Goal: Entertainment & Leisure: Consume media (video, audio)

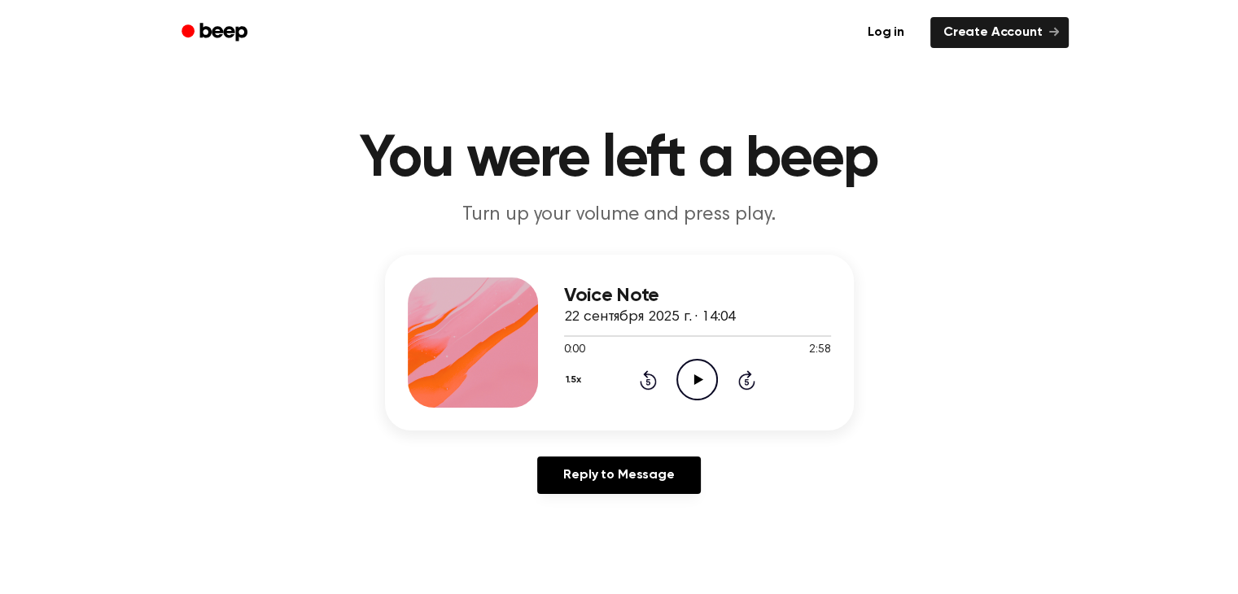
click at [706, 378] on icon "Play Audio" at bounding box center [697, 380] width 42 height 42
click at [570, 378] on button "1.5x" at bounding box center [582, 380] width 24 height 28
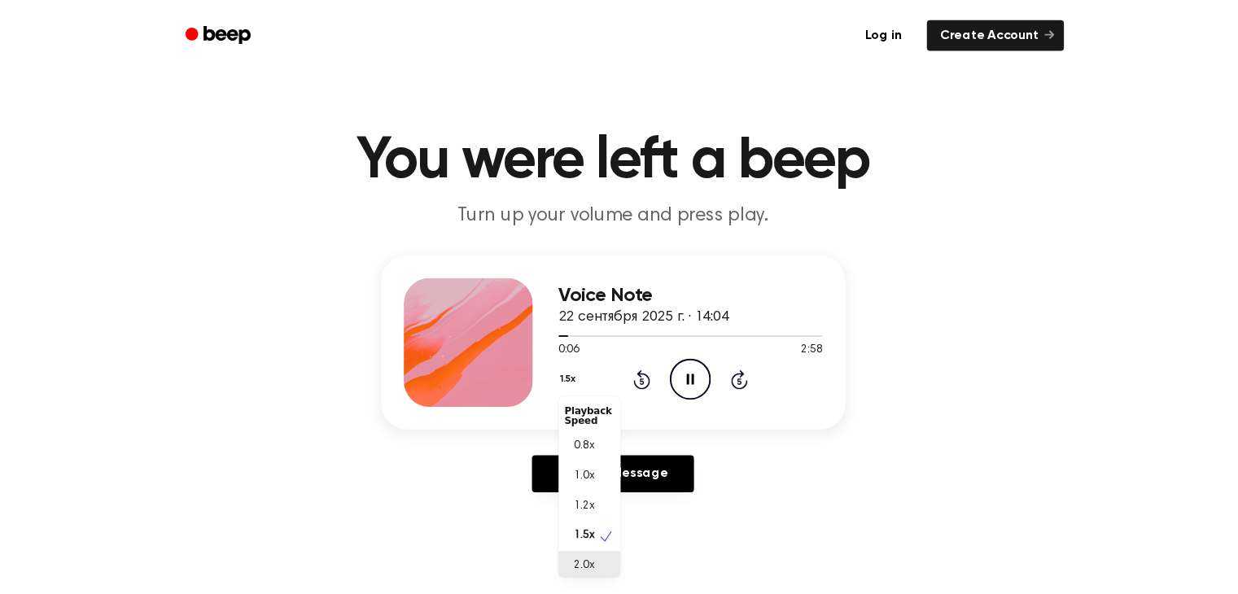
scroll to position [3, 0]
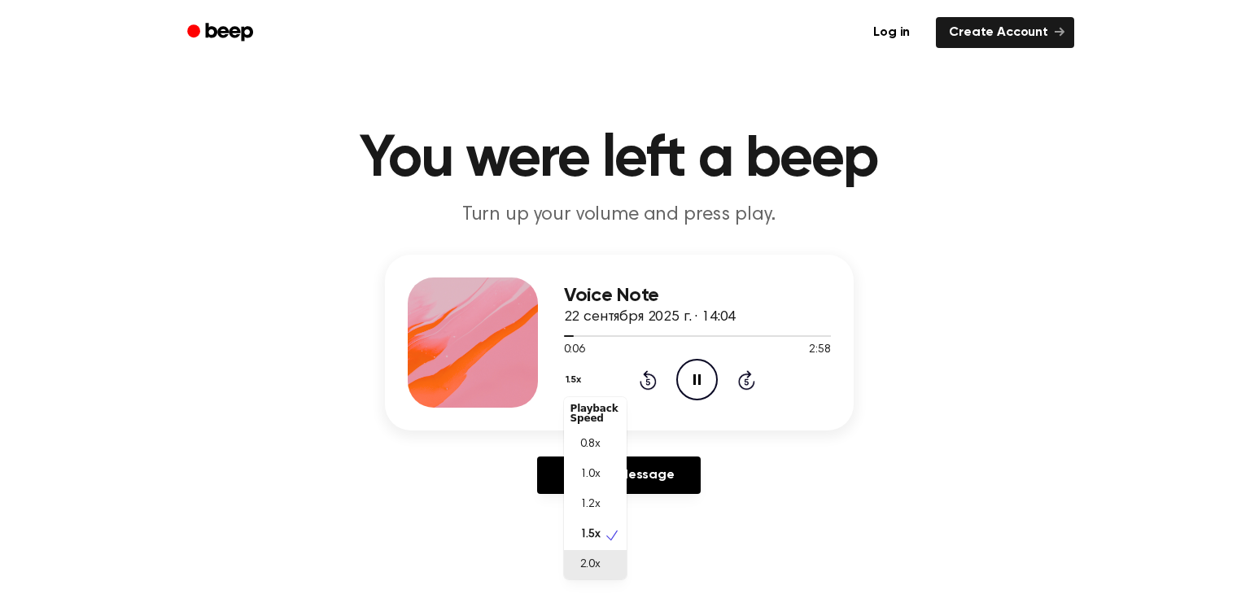
click at [603, 570] on div "2.0x" at bounding box center [595, 565] width 63 height 30
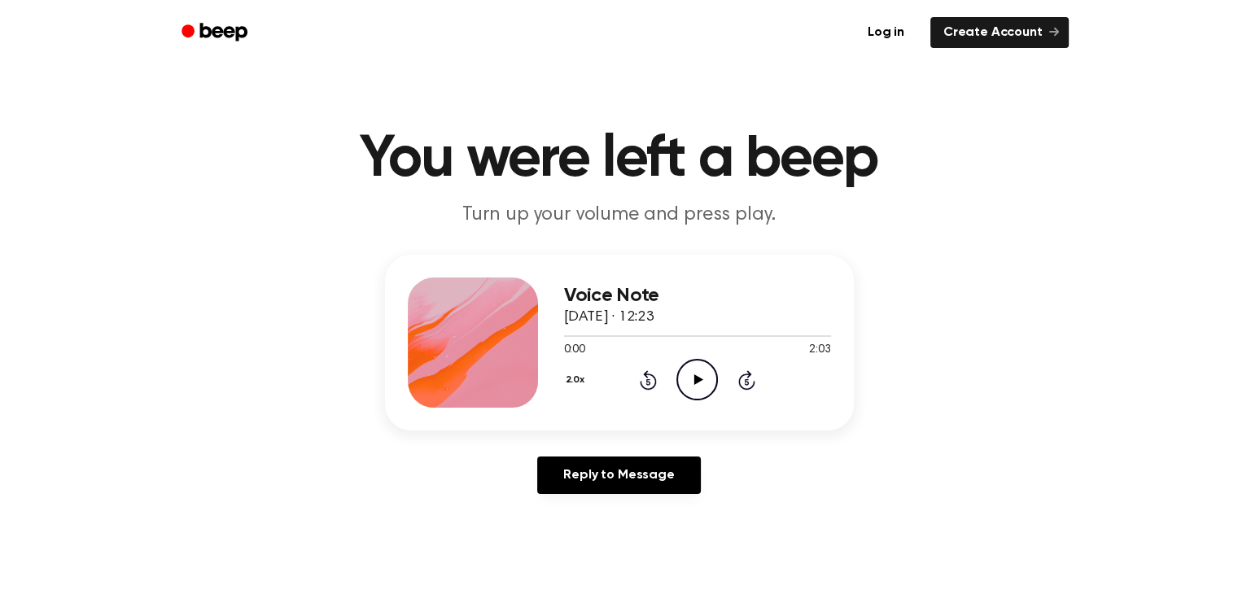
click at [695, 376] on icon at bounding box center [698, 379] width 9 height 11
click at [612, 334] on div at bounding box center [697, 335] width 267 height 13
click at [701, 369] on icon "Play Audio" at bounding box center [697, 380] width 42 height 42
click at [651, 330] on div at bounding box center [697, 335] width 267 height 13
click at [693, 371] on icon "Play Audio" at bounding box center [697, 380] width 42 height 42
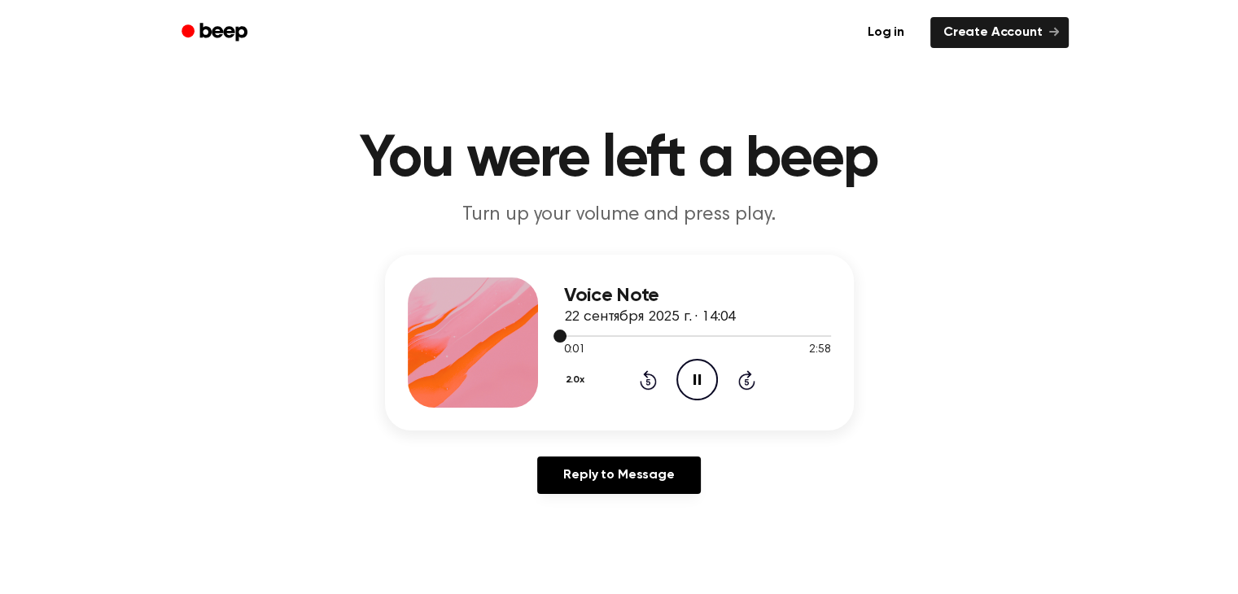
click at [599, 333] on div at bounding box center [697, 335] width 267 height 13
click at [640, 330] on div at bounding box center [697, 335] width 267 height 13
click at [671, 334] on div at bounding box center [697, 335] width 267 height 13
click at [689, 335] on div at bounding box center [697, 336] width 267 height 2
click at [701, 335] on div at bounding box center [697, 336] width 267 height 2
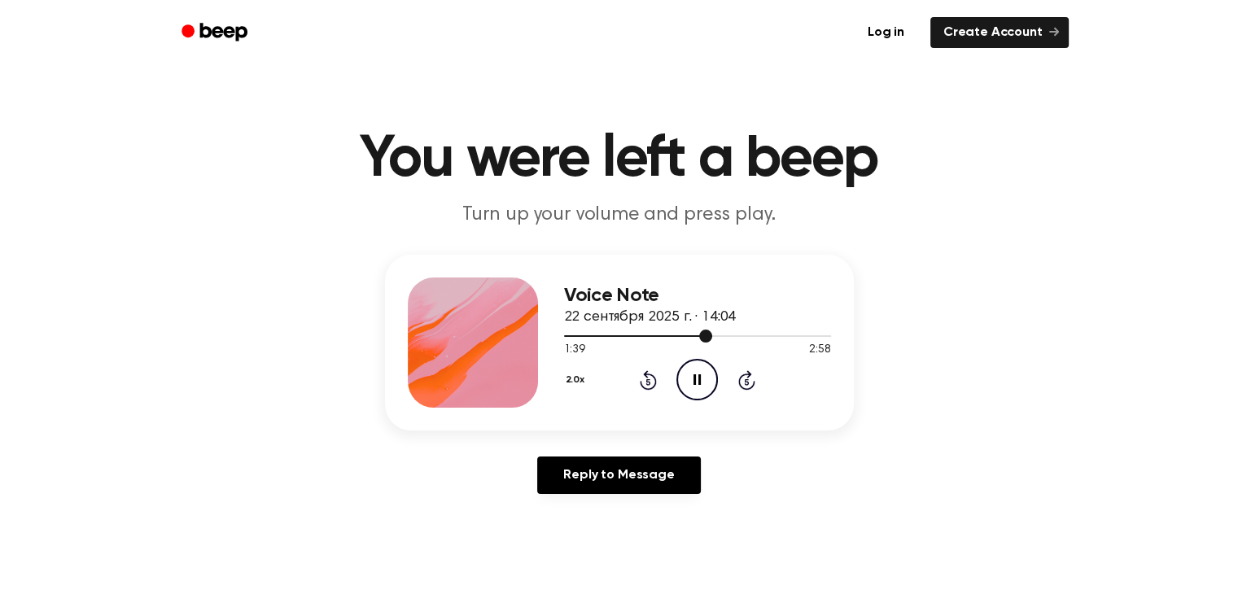
click at [719, 333] on div at bounding box center [697, 335] width 267 height 13
click at [727, 336] on div at bounding box center [697, 336] width 267 height 2
click at [752, 334] on div at bounding box center [697, 335] width 267 height 13
click at [694, 371] on icon "Play Audio" at bounding box center [697, 380] width 42 height 42
drag, startPoint x: 578, startPoint y: 335, endPoint x: 534, endPoint y: 334, distance: 44.0
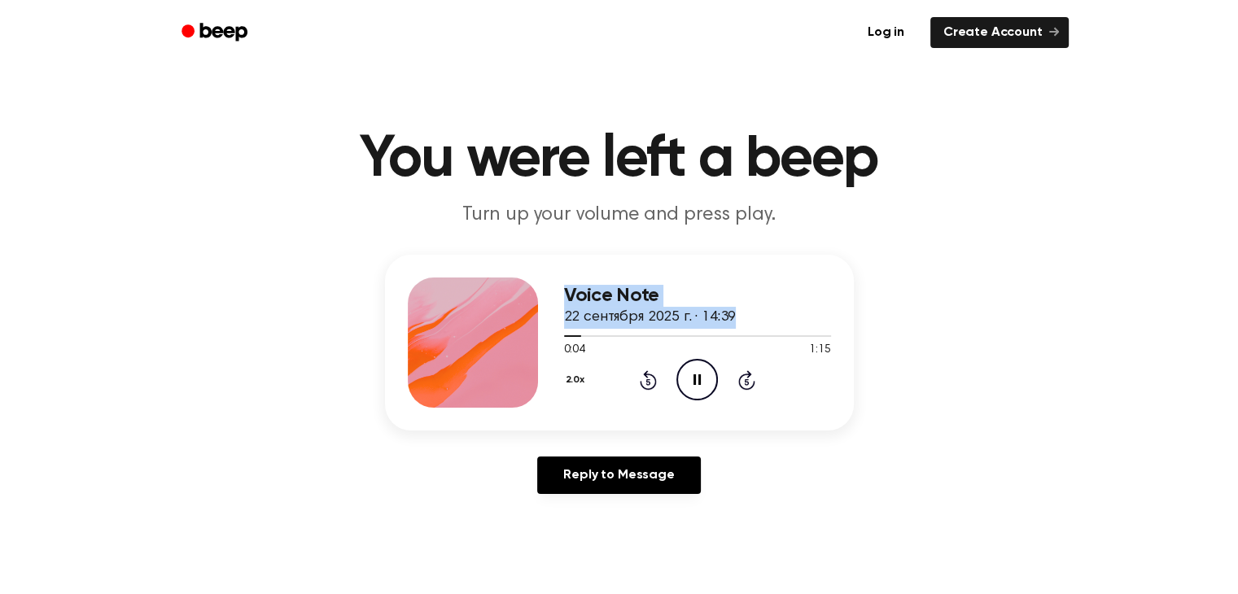
click at [534, 334] on div "Voice Note 22 сентября 2025 г. · 14:39 0:04 1:15 Your browser does not support …" at bounding box center [619, 343] width 469 height 176
click at [813, 274] on div "Voice Note 22 сентября 2025 г. · 14:39 0:05 1:15 Your browser does not support …" at bounding box center [619, 343] width 469 height 176
click at [688, 377] on icon "Play Audio" at bounding box center [697, 380] width 42 height 42
drag, startPoint x: 706, startPoint y: 125, endPoint x: 601, endPoint y: 173, distance: 115.8
click at [601, 173] on h1 "You were left a beep" at bounding box center [619, 159] width 833 height 59
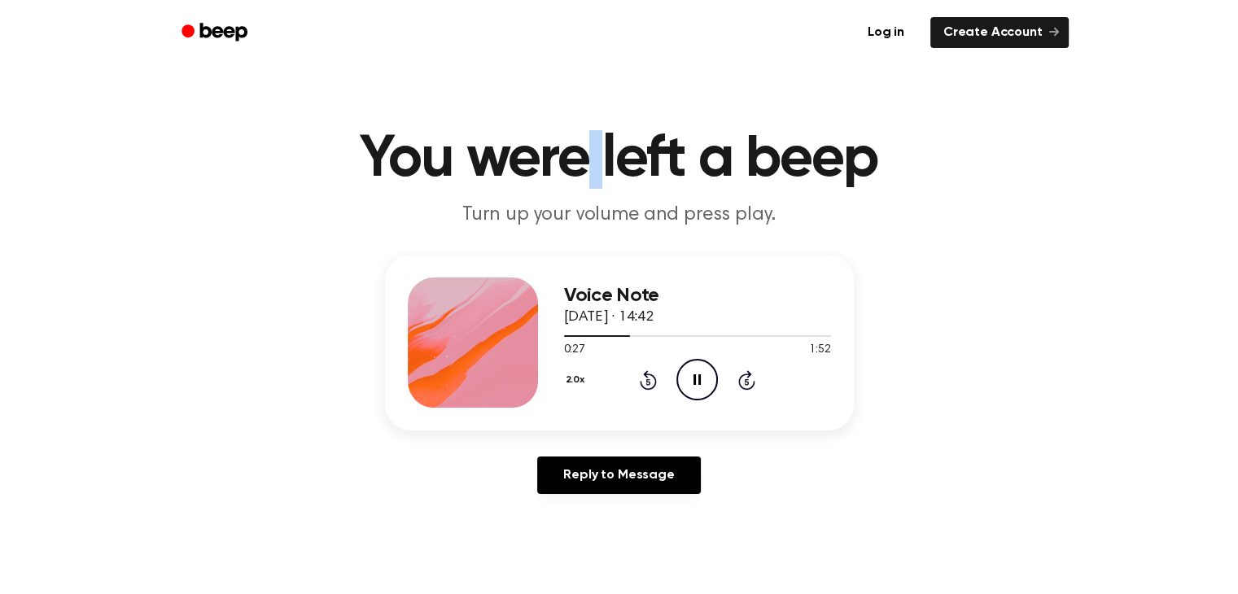
click at [601, 176] on h1 "You were left a beep" at bounding box center [619, 159] width 833 height 59
drag, startPoint x: 691, startPoint y: 177, endPoint x: 702, endPoint y: 177, distance: 11.4
click at [702, 177] on h1 "You were left a beep" at bounding box center [619, 159] width 833 height 59
drag, startPoint x: 732, startPoint y: 178, endPoint x: 744, endPoint y: 178, distance: 11.4
click at [744, 178] on h1 "You were left a beep" at bounding box center [619, 159] width 833 height 59
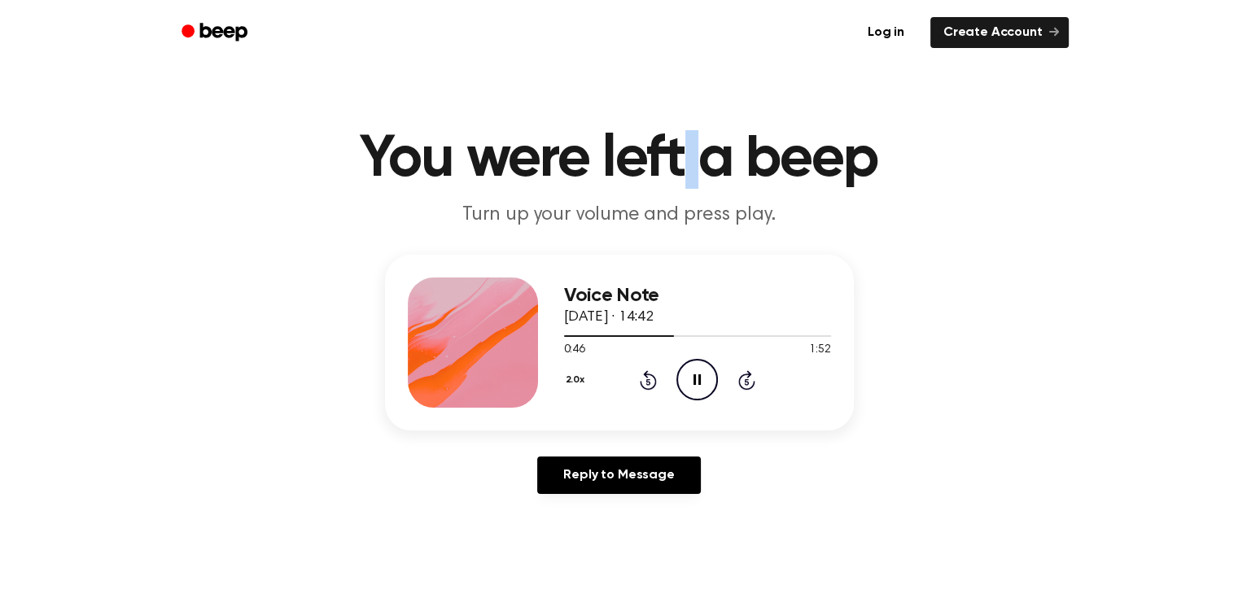
drag, startPoint x: 682, startPoint y: 181, endPoint x: 692, endPoint y: 181, distance: 9.8
click at [692, 181] on h1 "You were left a beep" at bounding box center [619, 159] width 833 height 59
click at [592, 176] on h1 "You were left a beep" at bounding box center [619, 159] width 833 height 59
click at [598, 176] on h1 "You were left a beep" at bounding box center [619, 159] width 833 height 59
drag, startPoint x: 452, startPoint y: 177, endPoint x: 462, endPoint y: 177, distance: 9.8
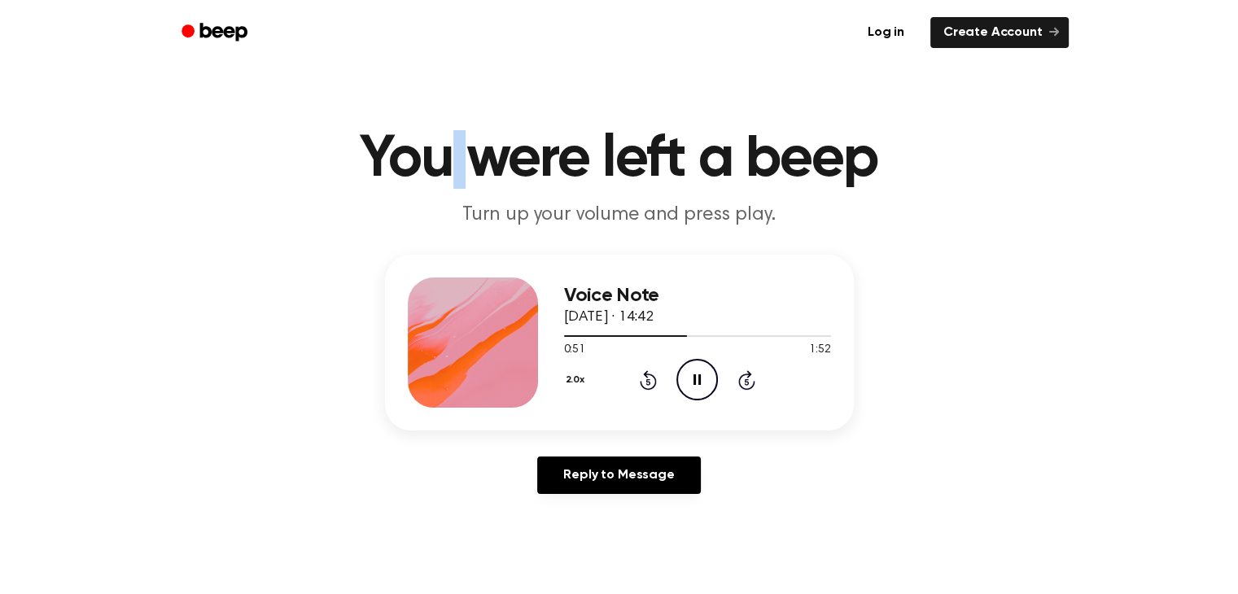
click at [462, 177] on h1 "You were left a beep" at bounding box center [619, 159] width 833 height 59
drag, startPoint x: 892, startPoint y: 160, endPoint x: 882, endPoint y: 159, distance: 9.8
click at [883, 159] on h1 "You were left a beep" at bounding box center [619, 159] width 833 height 59
click at [696, 369] on icon "Play Audio" at bounding box center [697, 380] width 42 height 42
click at [707, 369] on icon "Play Audio" at bounding box center [697, 380] width 42 height 42
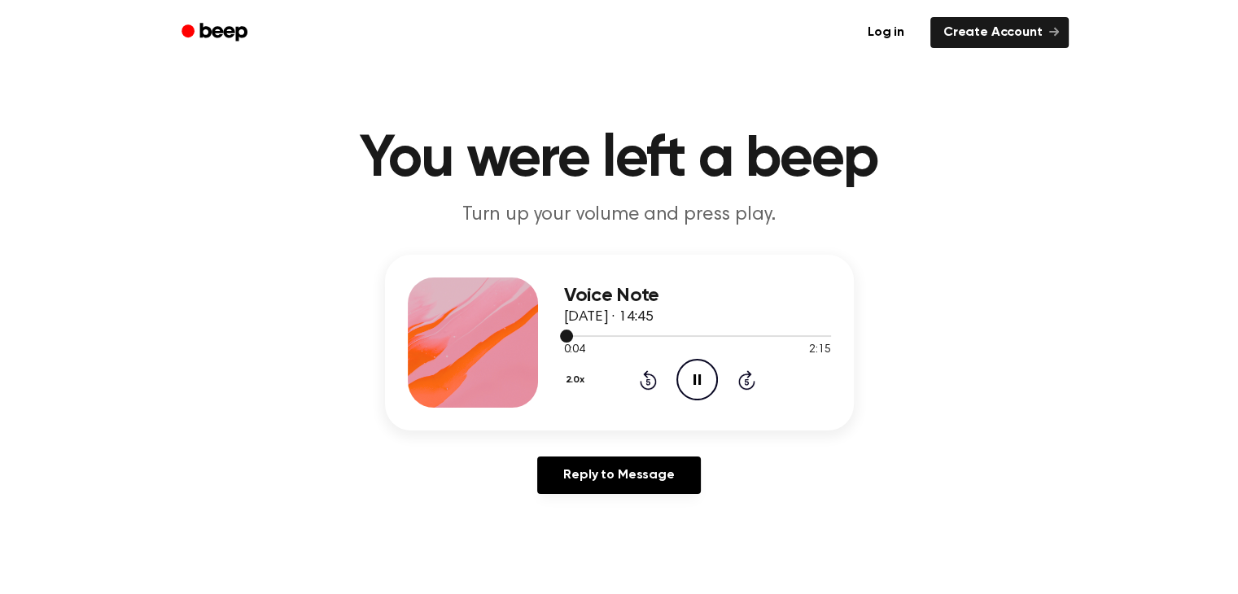
click at [600, 338] on div at bounding box center [697, 335] width 267 height 13
click at [656, 338] on div at bounding box center [697, 335] width 267 height 13
click at [802, 338] on div at bounding box center [697, 335] width 267 height 13
click at [684, 377] on icon "Play Audio" at bounding box center [697, 380] width 42 height 42
click at [622, 339] on div at bounding box center [697, 335] width 267 height 13
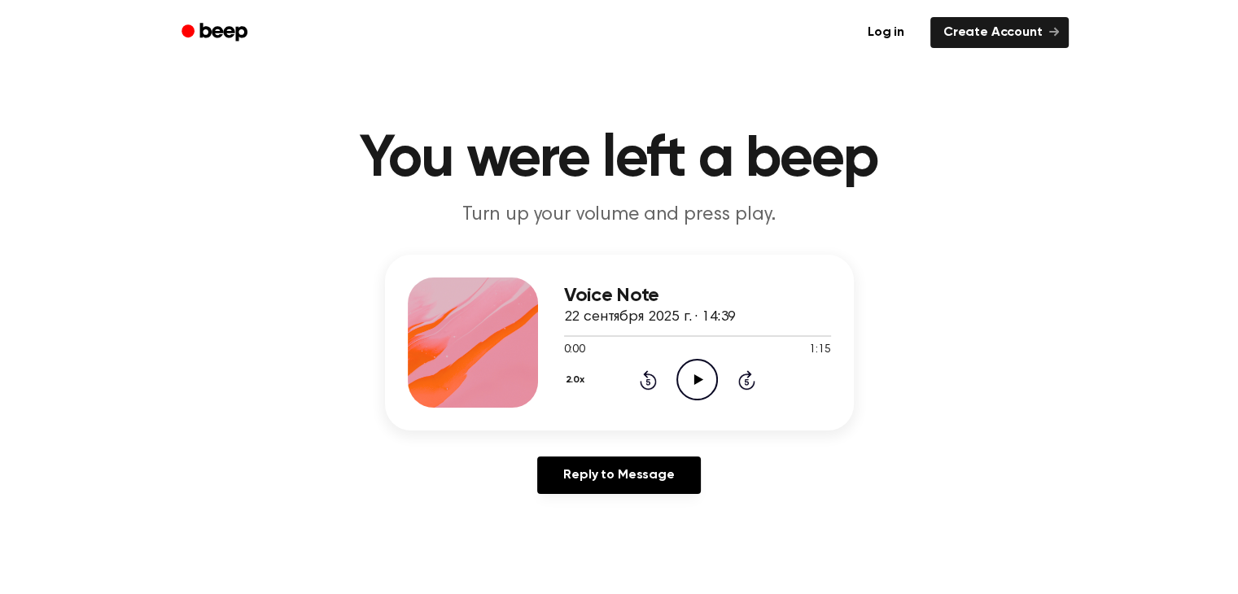
click at [702, 361] on icon "Play Audio" at bounding box center [697, 380] width 42 height 42
